Goal: Task Accomplishment & Management: Use online tool/utility

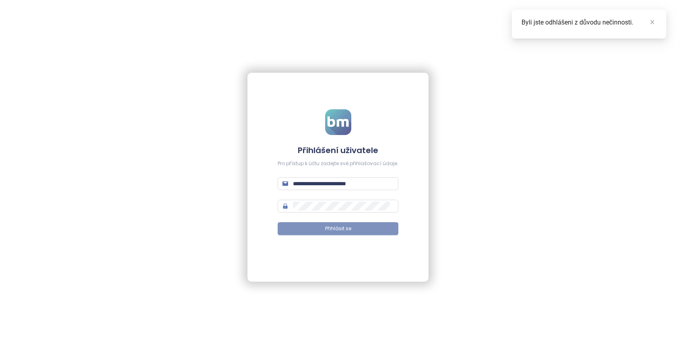
click at [363, 227] on button "Přihlásit se" at bounding box center [338, 228] width 121 height 13
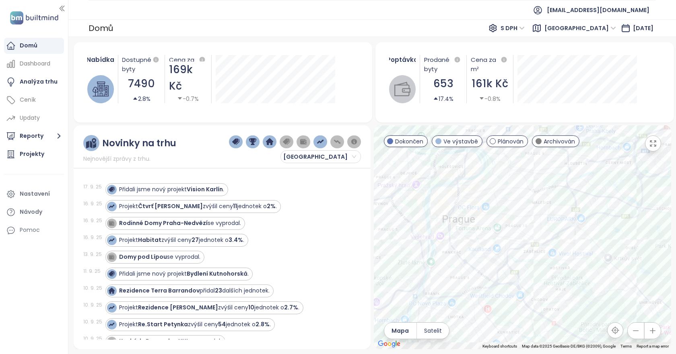
drag, startPoint x: 462, startPoint y: 220, endPoint x: 575, endPoint y: 219, distance: 113.1
click at [575, 219] on div at bounding box center [522, 238] width 297 height 224
drag, startPoint x: 469, startPoint y: 200, endPoint x: 535, endPoint y: 206, distance: 66.2
click at [535, 206] on div at bounding box center [522, 238] width 297 height 224
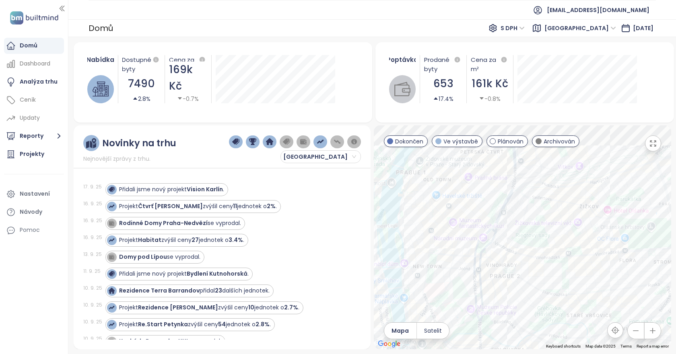
drag, startPoint x: 405, startPoint y: 245, endPoint x: 474, endPoint y: 289, distance: 81.2
click at [453, 308] on div at bounding box center [522, 238] width 297 height 224
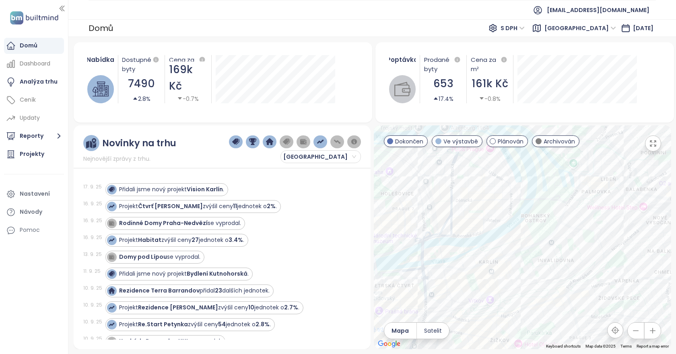
drag, startPoint x: 528, startPoint y: 232, endPoint x: 487, endPoint y: 291, distance: 71.7
click at [487, 291] on div at bounding box center [522, 238] width 297 height 224
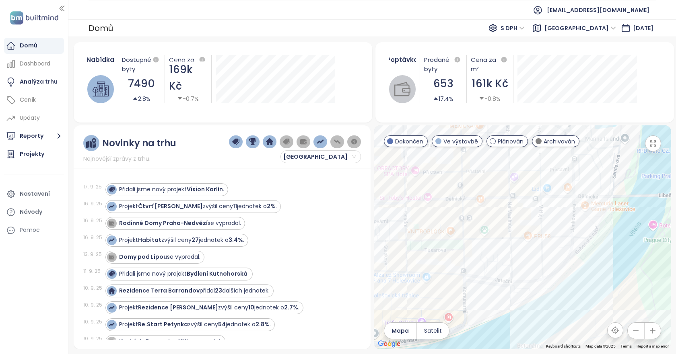
drag, startPoint x: 541, startPoint y: 196, endPoint x: 519, endPoint y: 228, distance: 38.2
click at [519, 228] on div at bounding box center [522, 238] width 297 height 224
click at [545, 205] on div "So-Ho rezidence 1.etapa" at bounding box center [522, 238] width 297 height 224
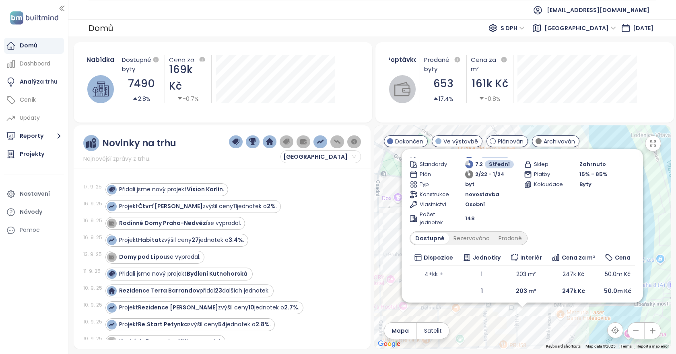
scroll to position [58, 0]
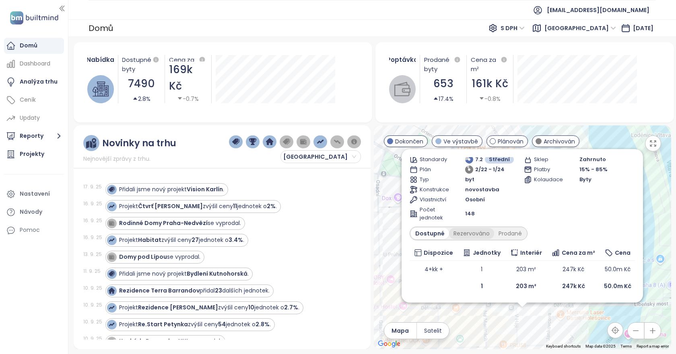
click at [469, 235] on div "Rezervováno" at bounding box center [471, 233] width 45 height 11
click at [505, 235] on div "Prodané" at bounding box center [510, 233] width 32 height 11
